Goal: Task Accomplishment & Management: Use online tool/utility

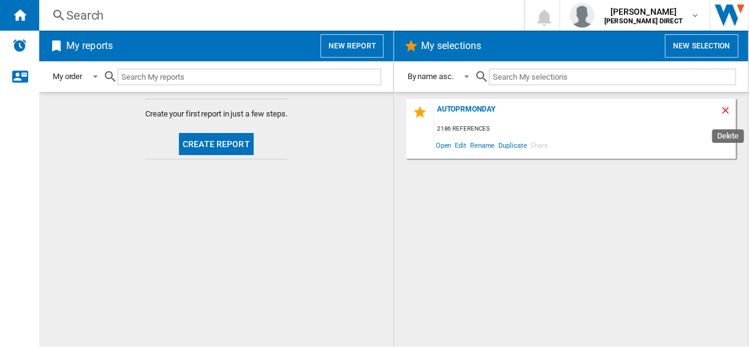
click at [723, 113] on ng-md-icon "Delete" at bounding box center [727, 112] width 15 height 15
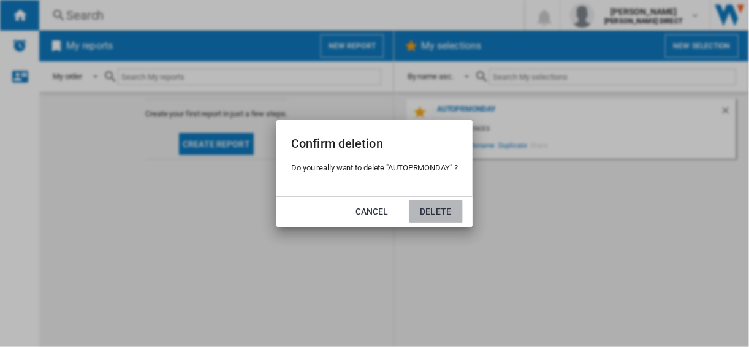
click at [440, 218] on button "Delete" at bounding box center [436, 211] width 54 height 22
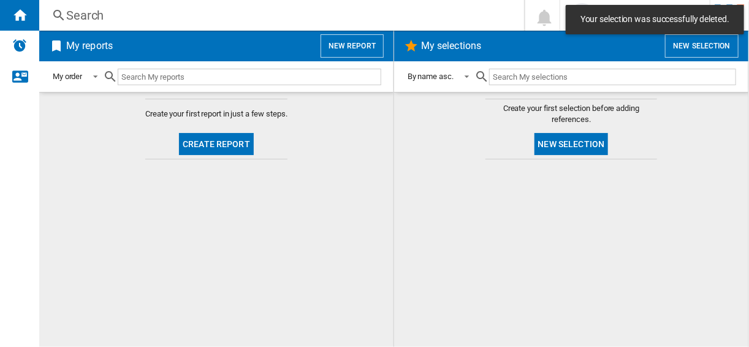
click at [566, 143] on button "New selection" at bounding box center [572, 144] width 74 height 22
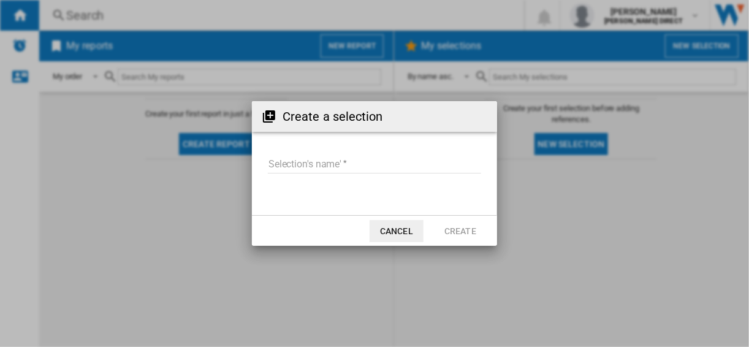
click at [304, 157] on input "Selection's name'" at bounding box center [374, 164] width 213 height 18
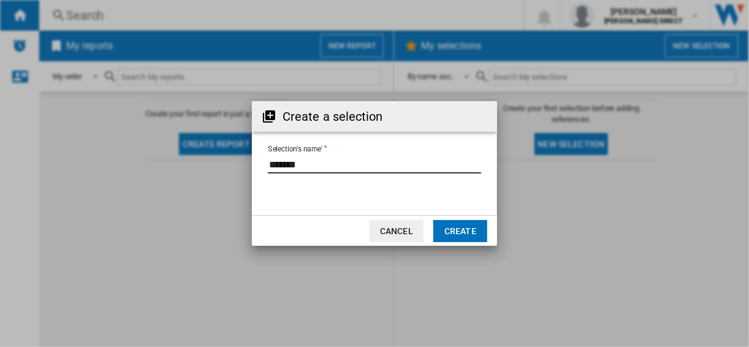
type input "*******"
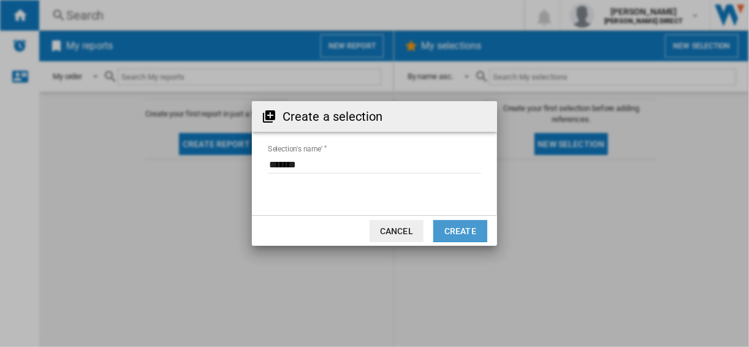
click at [462, 228] on button "Create" at bounding box center [460, 231] width 54 height 22
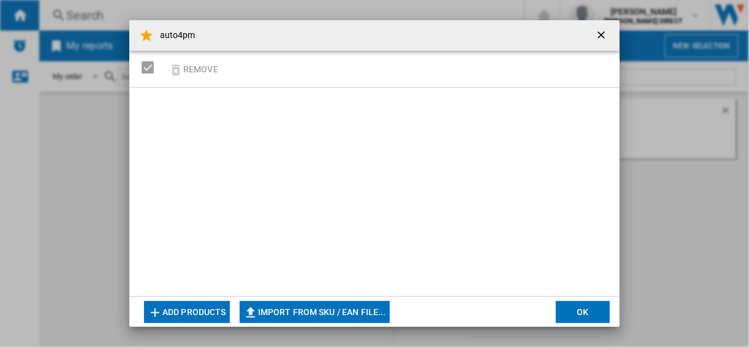
click at [288, 318] on button "Import from SKU / EAN file..." at bounding box center [315, 312] width 150 height 22
type input "**********"
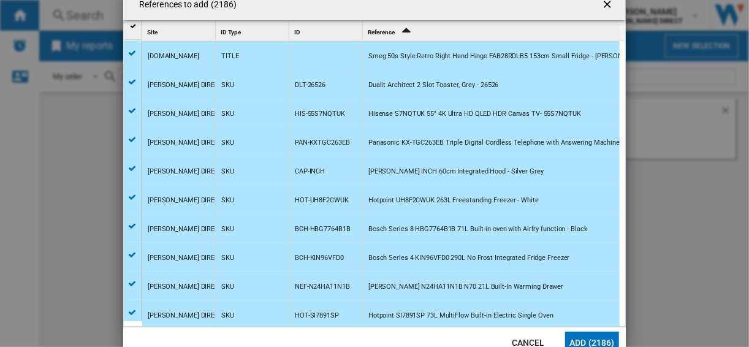
click at [609, 335] on button "Add (2186)" at bounding box center [592, 343] width 54 height 22
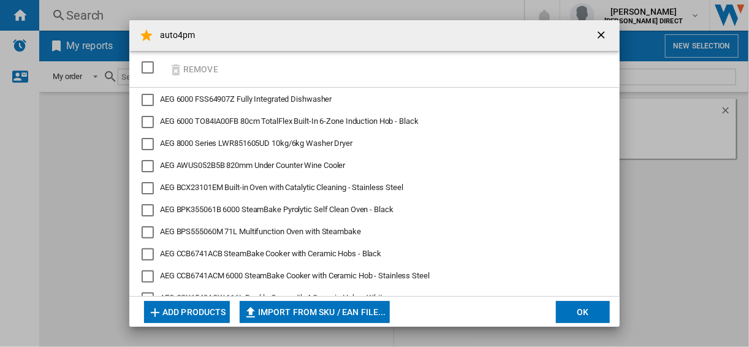
click at [576, 307] on button "OK" at bounding box center [583, 312] width 54 height 22
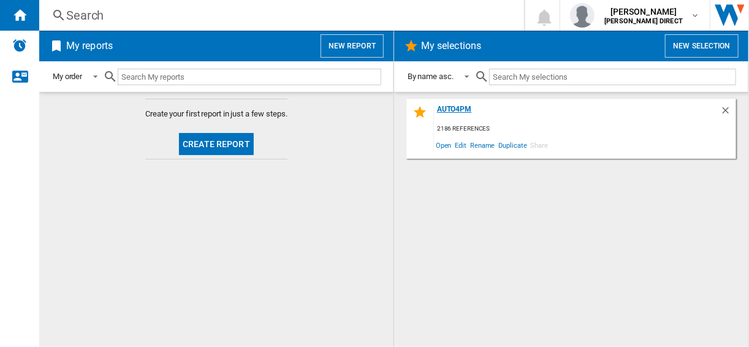
click at [441, 107] on div "auto4pm" at bounding box center [577, 113] width 286 height 17
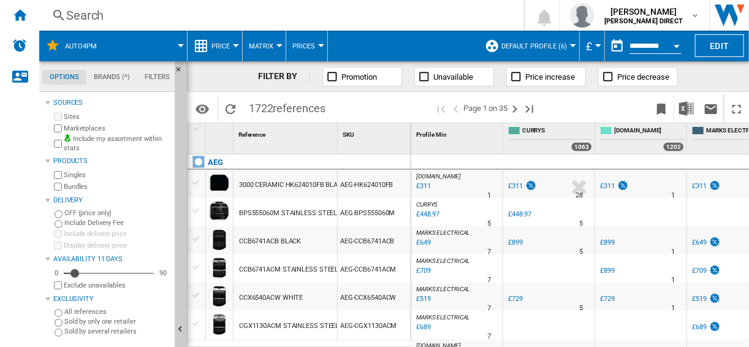
click at [56, 181] on div "Bundles" at bounding box center [110, 187] width 118 height 12
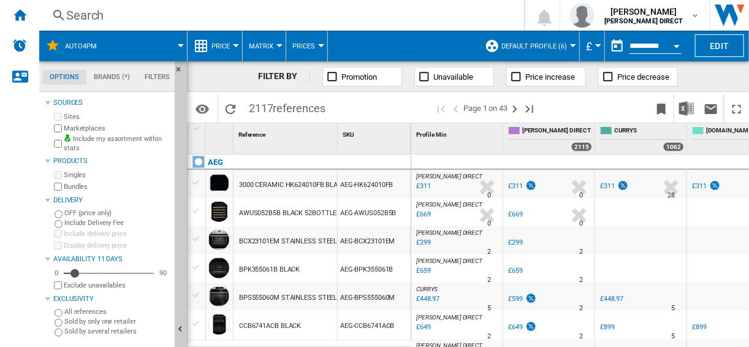
click at [514, 44] on span "Default profile (6)" at bounding box center [534, 46] width 66 height 8
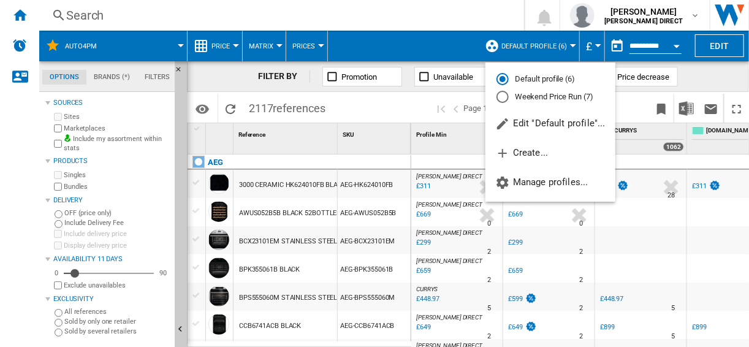
click at [524, 96] on md-radio-button "Weekend Price Run (7)" at bounding box center [551, 97] width 108 height 12
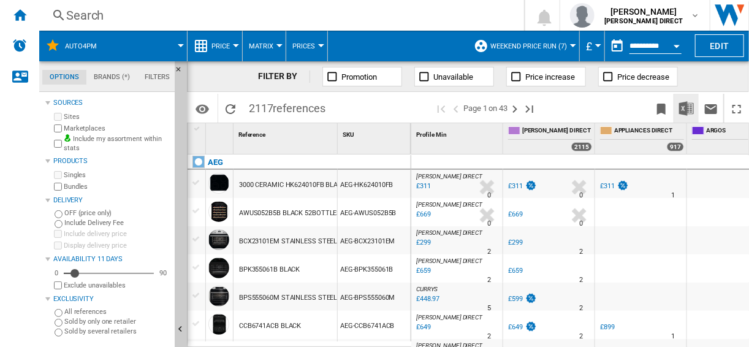
click at [696, 115] on button "Download in Excel" at bounding box center [686, 108] width 25 height 29
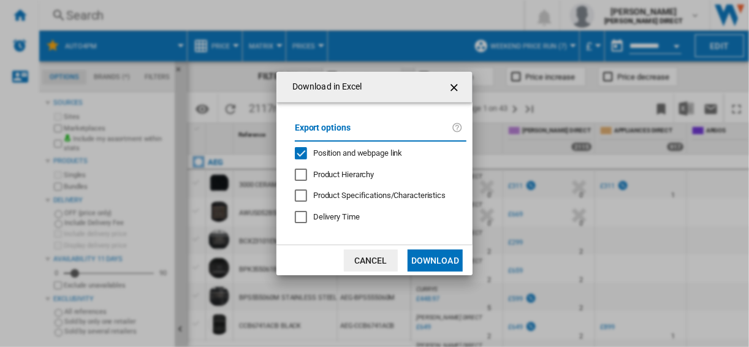
click at [322, 150] on span "Position and webpage link" at bounding box center [357, 152] width 89 height 9
click at [436, 262] on button "Download" at bounding box center [435, 260] width 55 height 22
